Goal: Communication & Community: Answer question/provide support

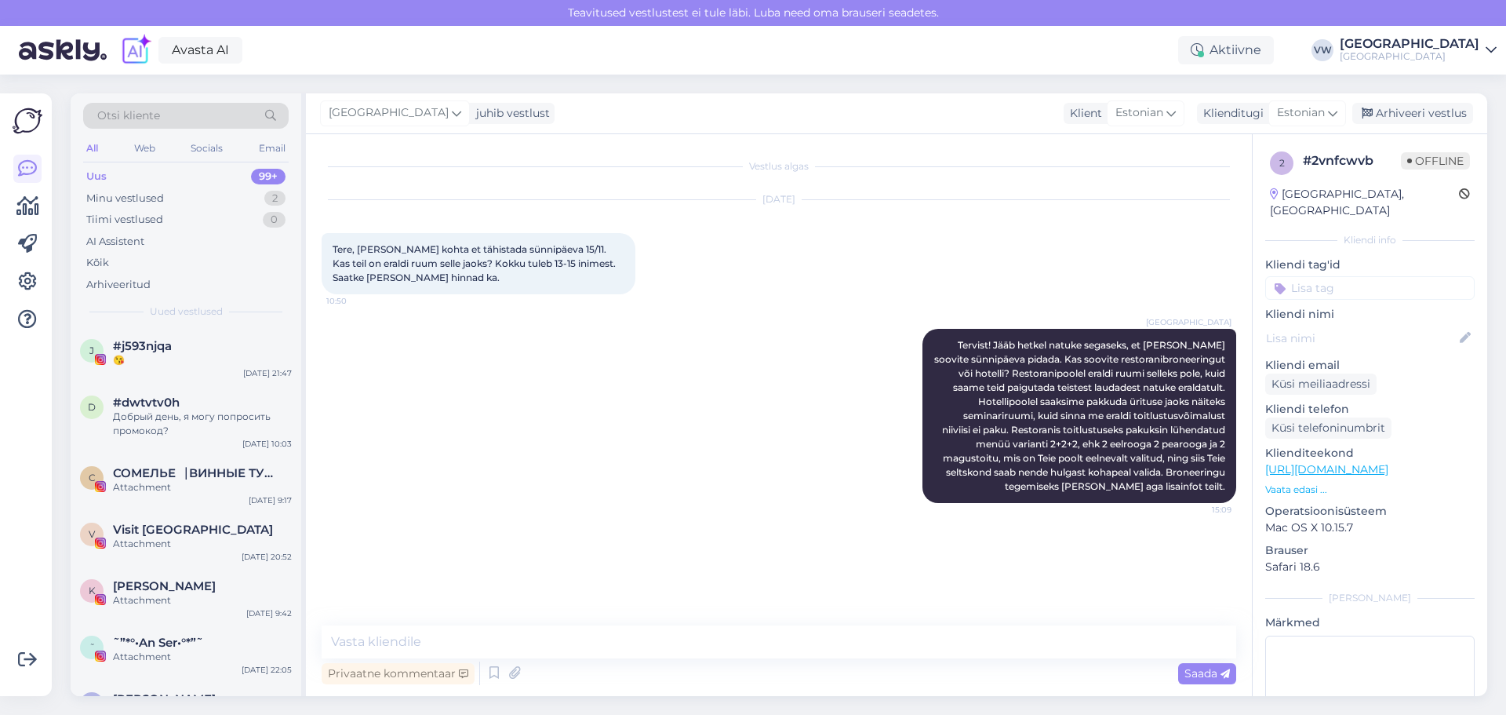
click at [611, 417] on div "Villa Wesset Tervist! Jääb hetkel natuke segaseks, et kus te soovite sünnipäeva…" at bounding box center [779, 415] width 915 height 209
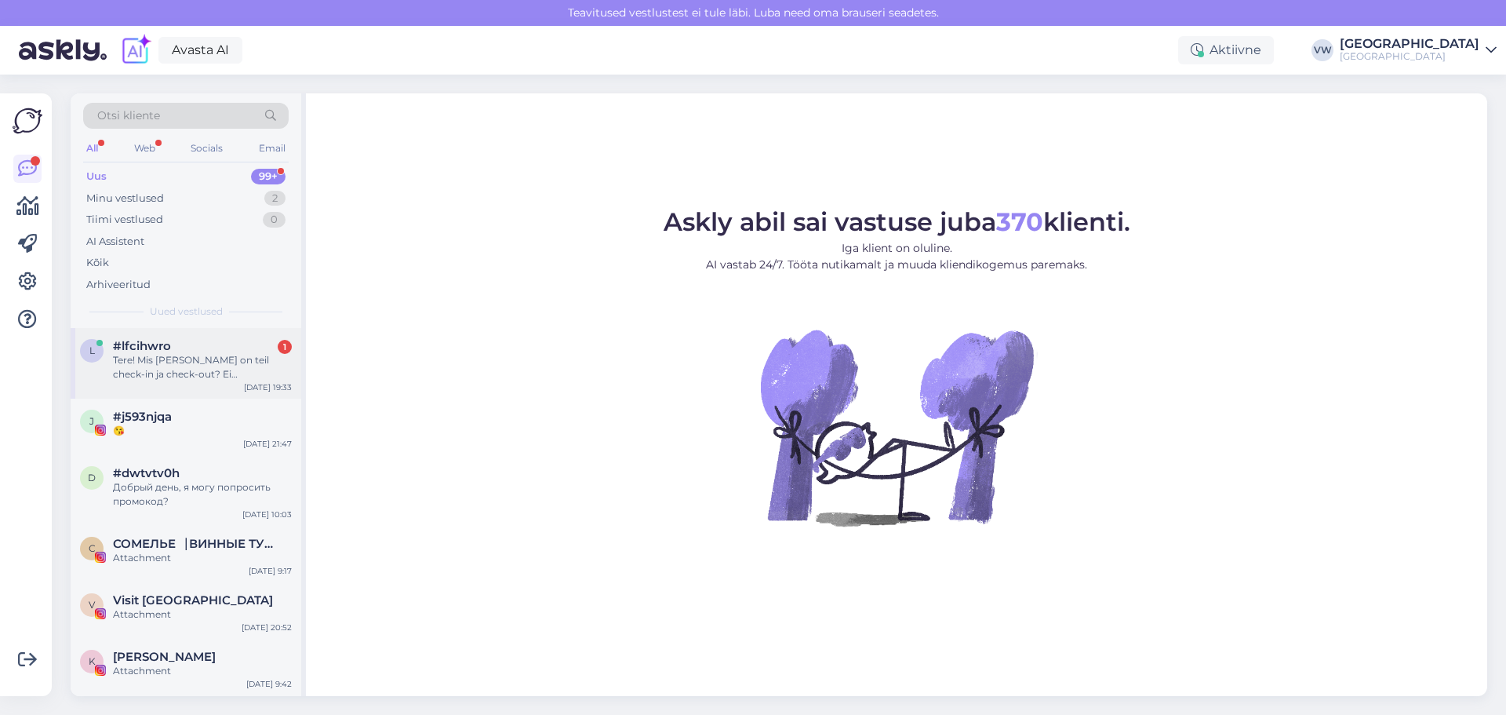
click at [183, 370] on div "Tere! Mis [PERSON_NAME] on teil check-in ja check-out? Ei [PERSON_NAME] infot v…" at bounding box center [202, 367] width 179 height 28
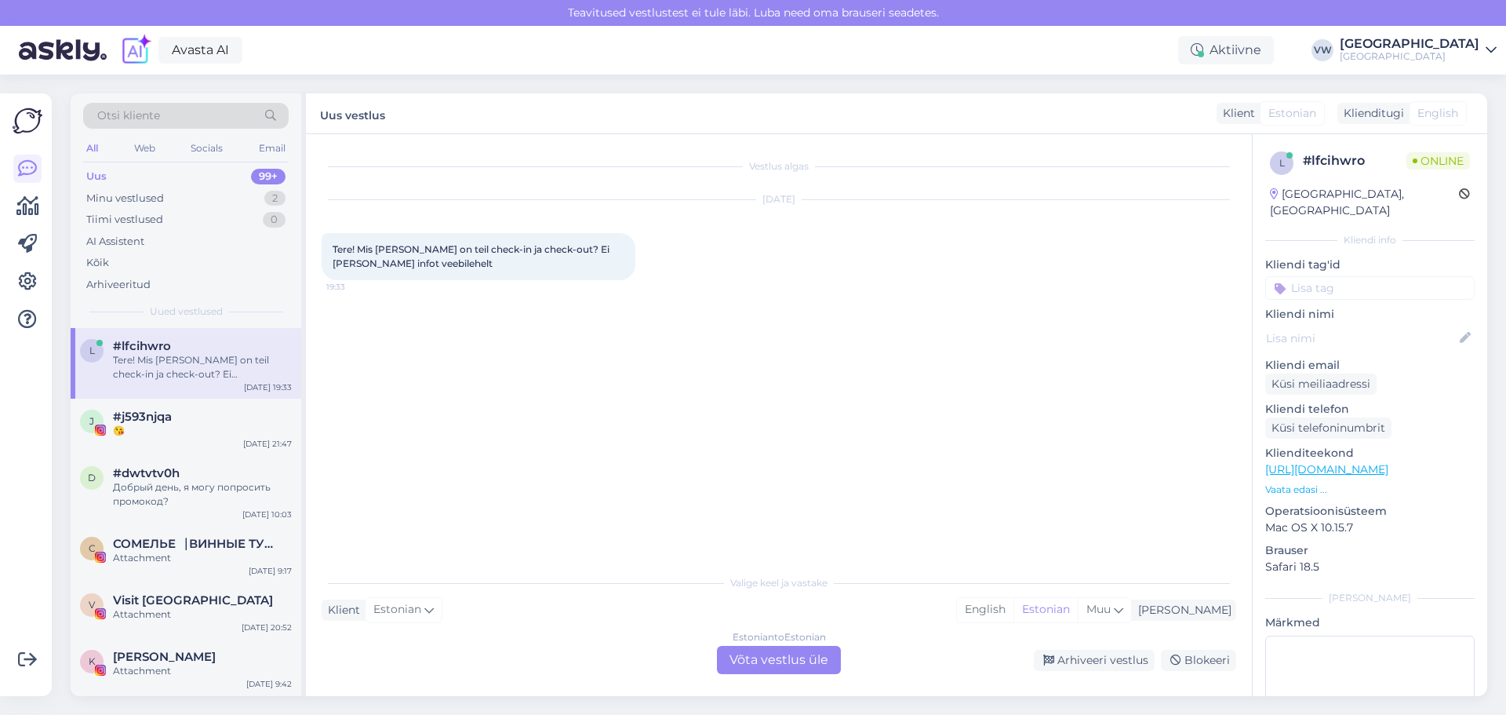
click at [769, 652] on div "Estonian to Estonian Võta vestlus üle" at bounding box center [779, 660] width 124 height 28
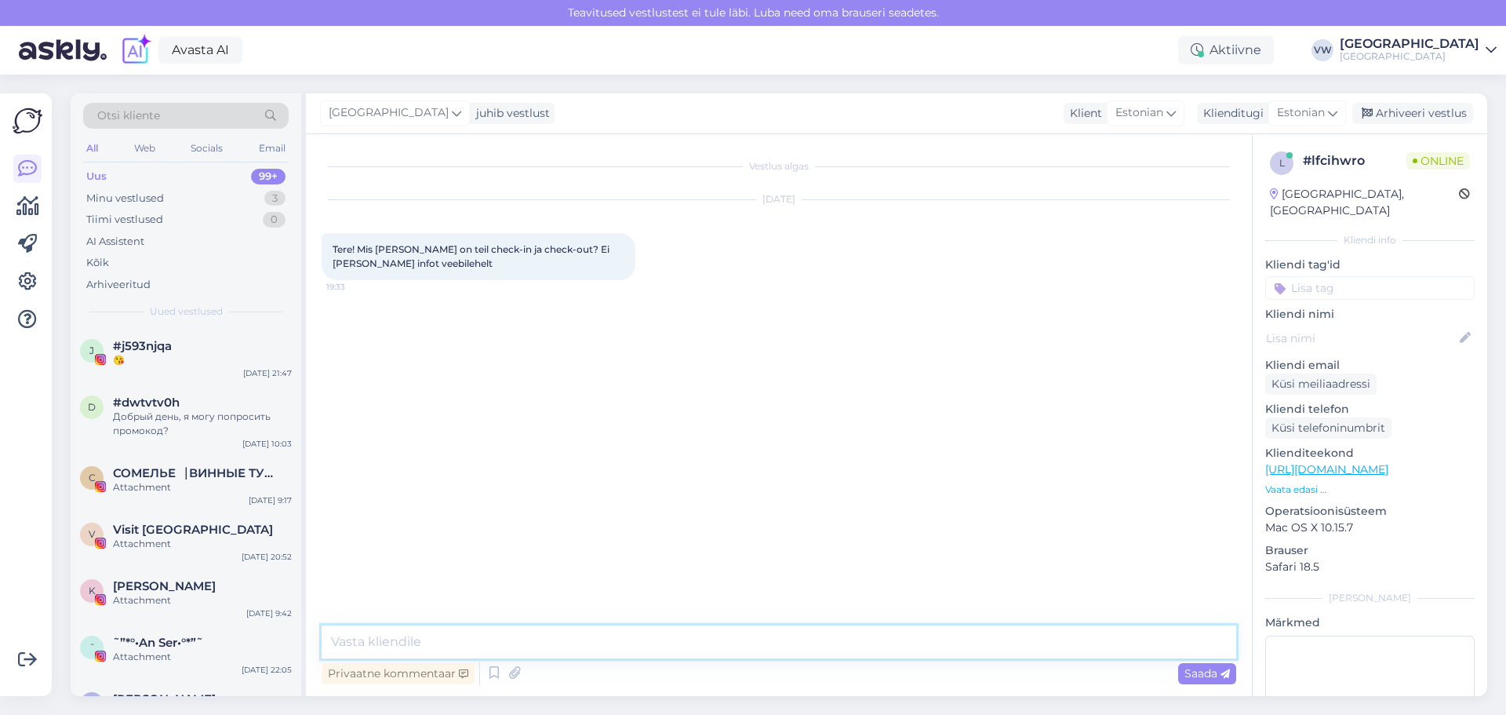
click at [491, 642] on textarea at bounding box center [779, 641] width 915 height 33
type textarea "Tere! C-i on alates 15:00 ja c-o on [PERSON_NAME] 12:00"
click at [1215, 675] on span "Saada" at bounding box center [1206, 673] width 45 height 14
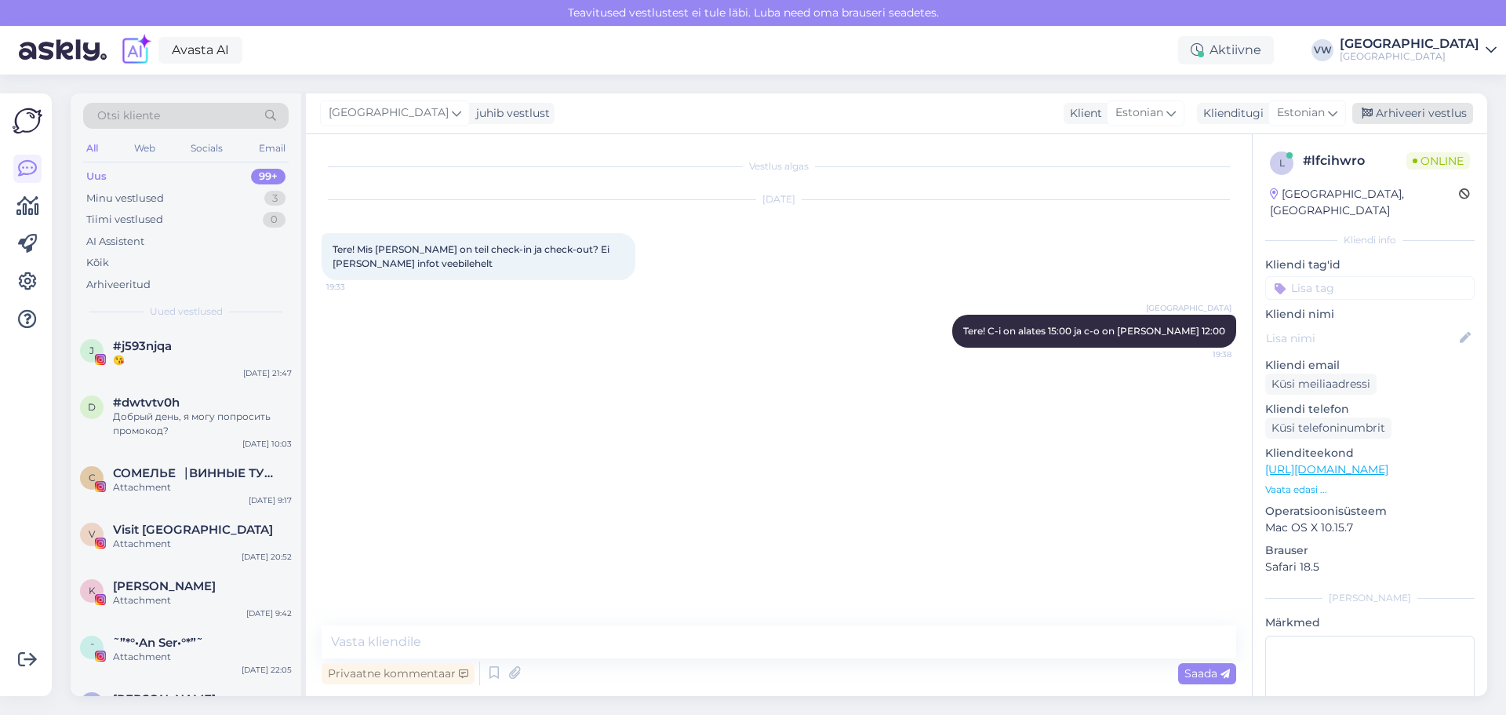
drag, startPoint x: 1443, startPoint y: 109, endPoint x: 1180, endPoint y: 202, distance: 278.9
click at [1440, 110] on div "Arhiveeri vestlus" at bounding box center [1412, 113] width 121 height 21
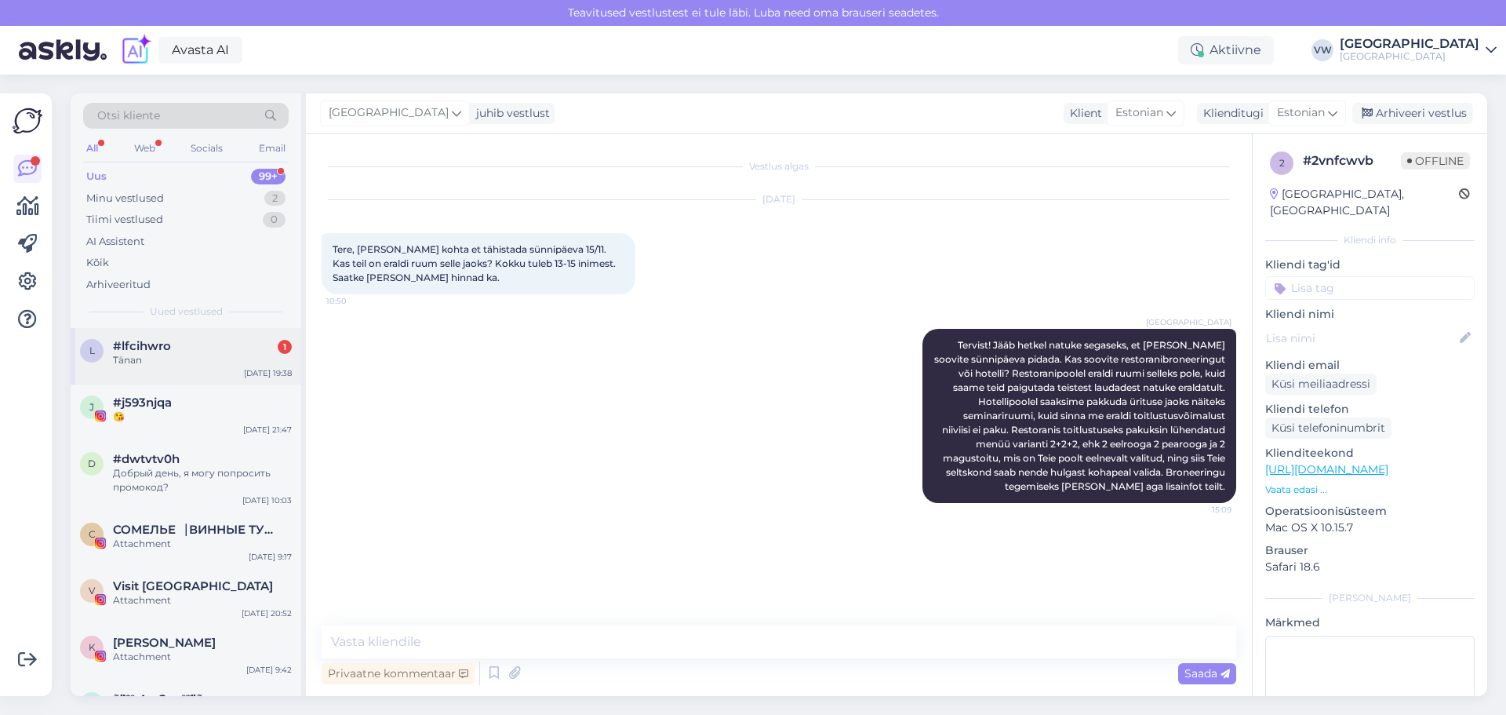
click at [199, 354] on div "Tänan" at bounding box center [202, 360] width 179 height 14
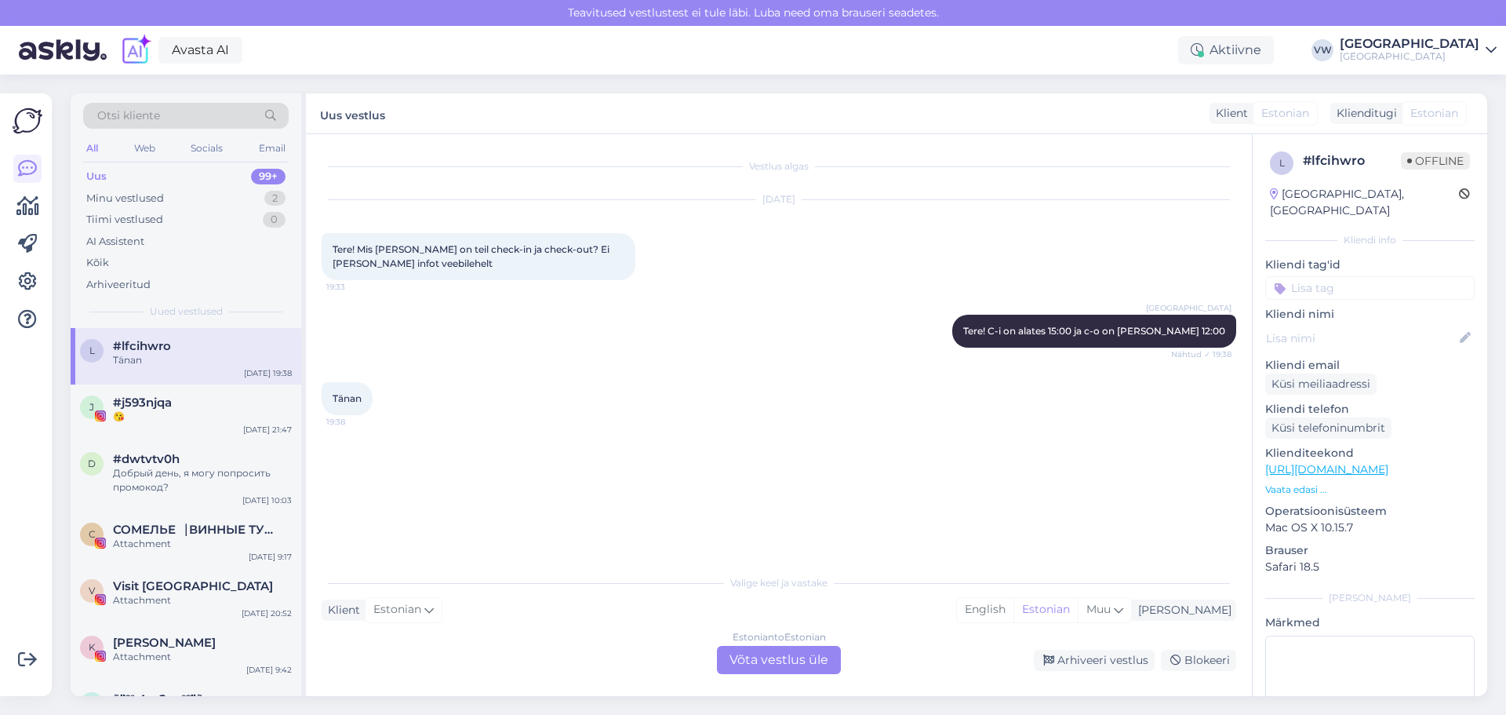
click at [773, 653] on div "Estonian to Estonian Võta vestlus üle" at bounding box center [779, 660] width 124 height 28
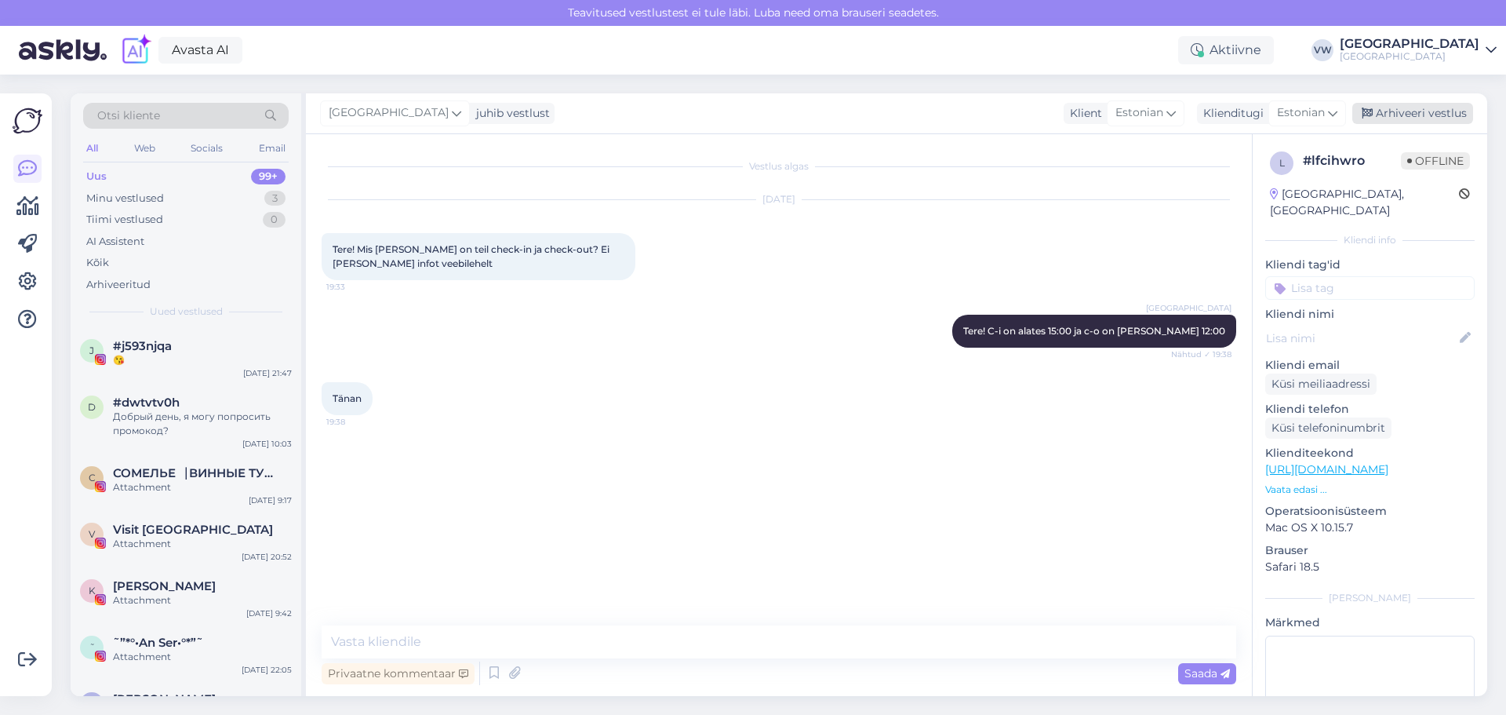
click at [1400, 114] on div "Arhiveeri vestlus" at bounding box center [1412, 113] width 121 height 21
